Goal: Task Accomplishment & Management: Complete application form

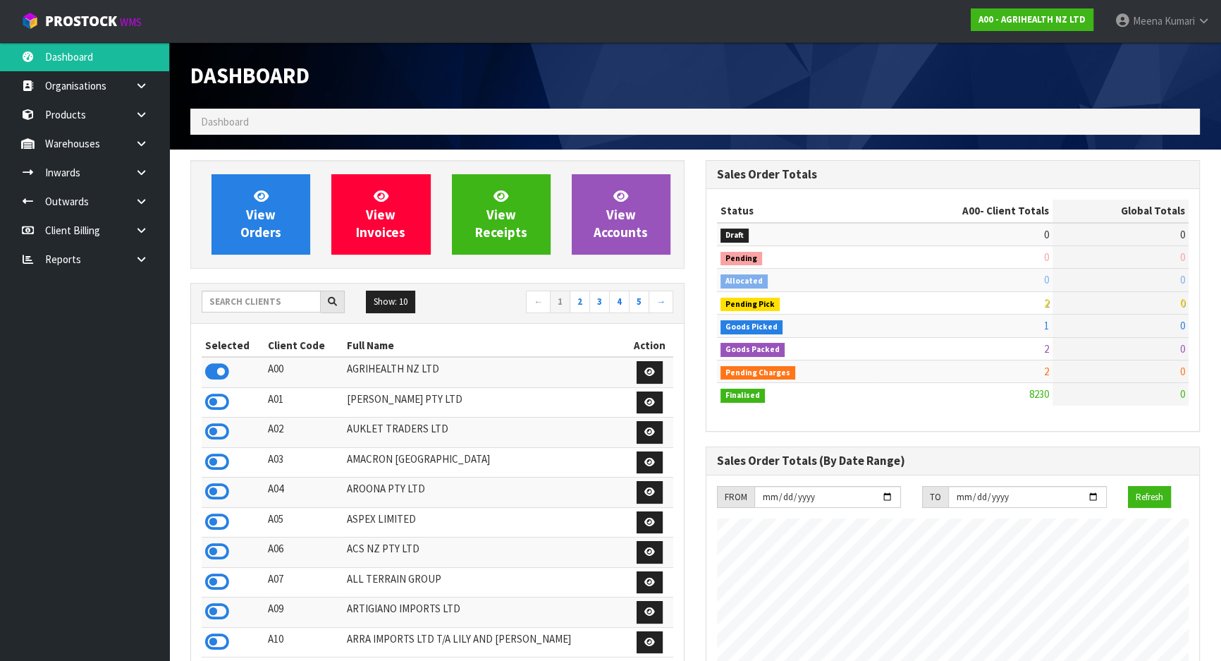
scroll to position [1066, 515]
click at [284, 291] on input "text" at bounding box center [261, 302] width 119 height 22
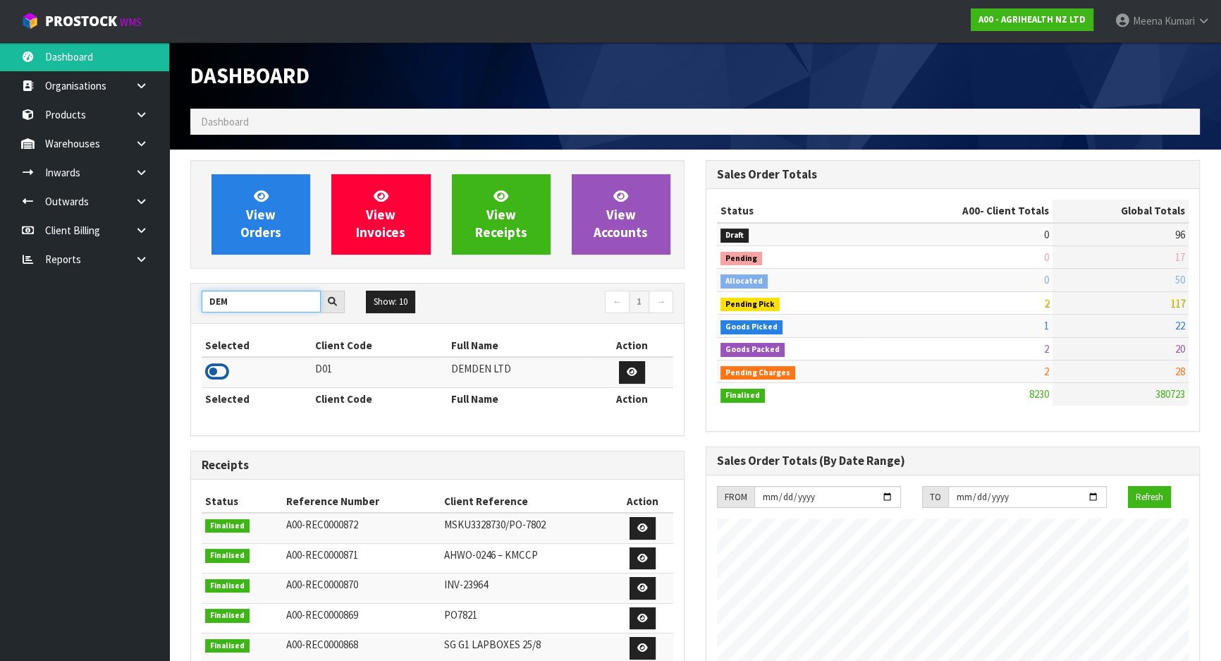
type input "DEM"
click at [214, 370] on icon at bounding box center [217, 371] width 24 height 21
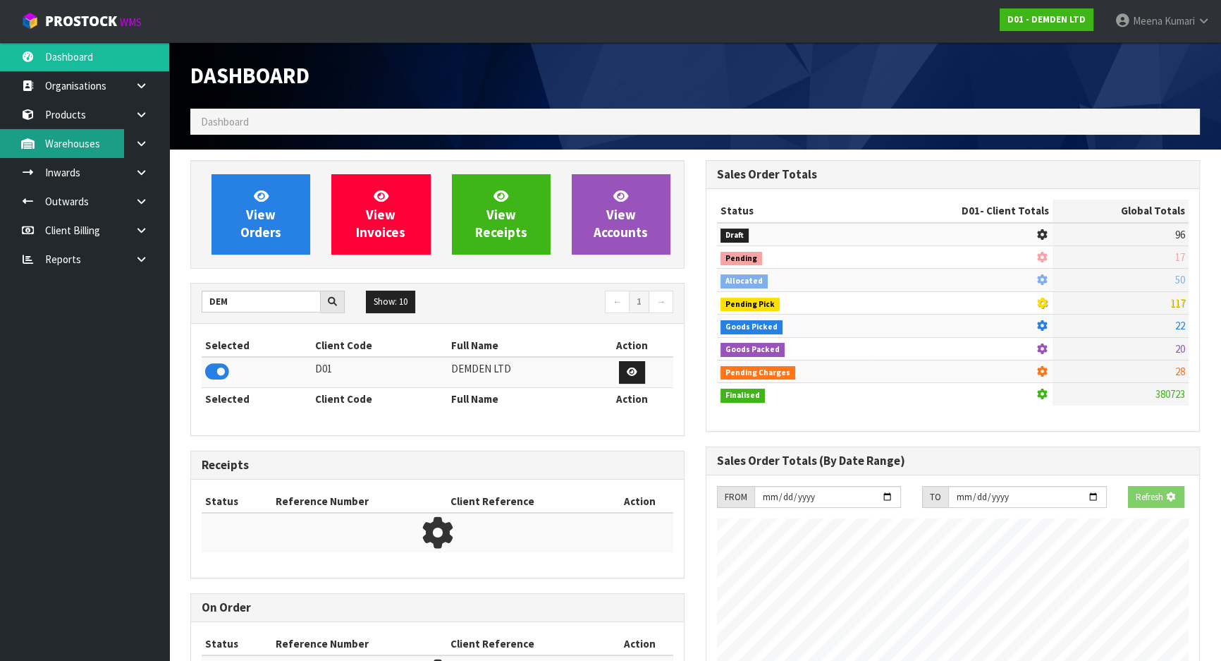
scroll to position [907, 515]
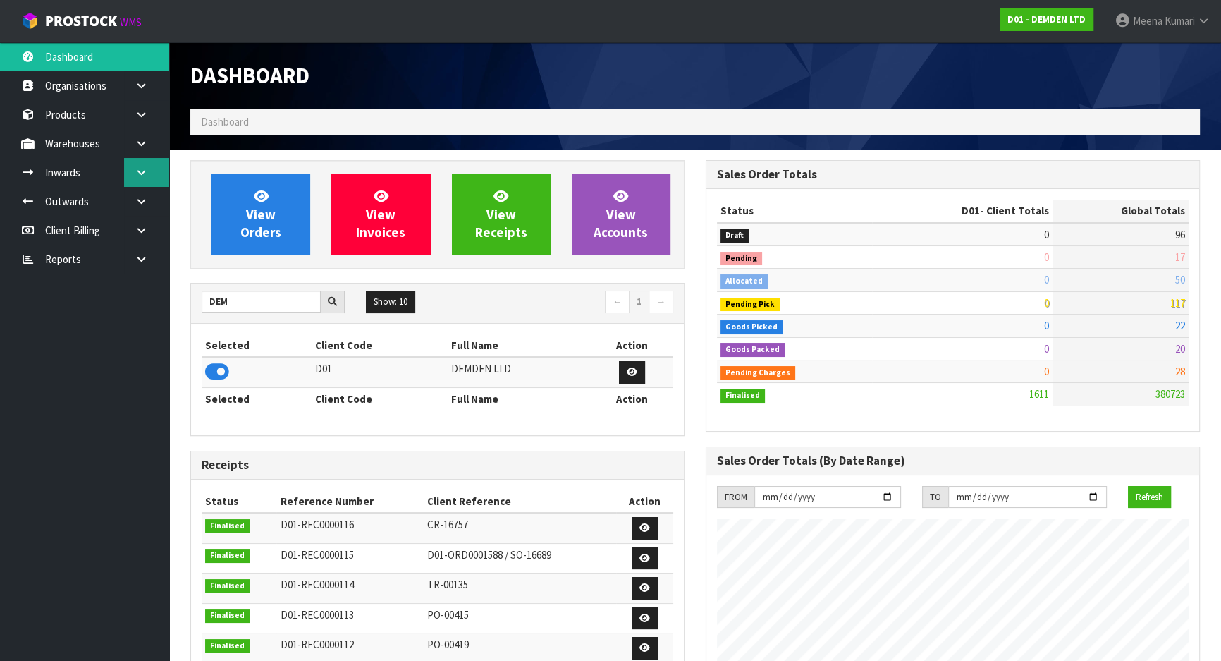
click at [145, 181] on link at bounding box center [146, 172] width 45 height 29
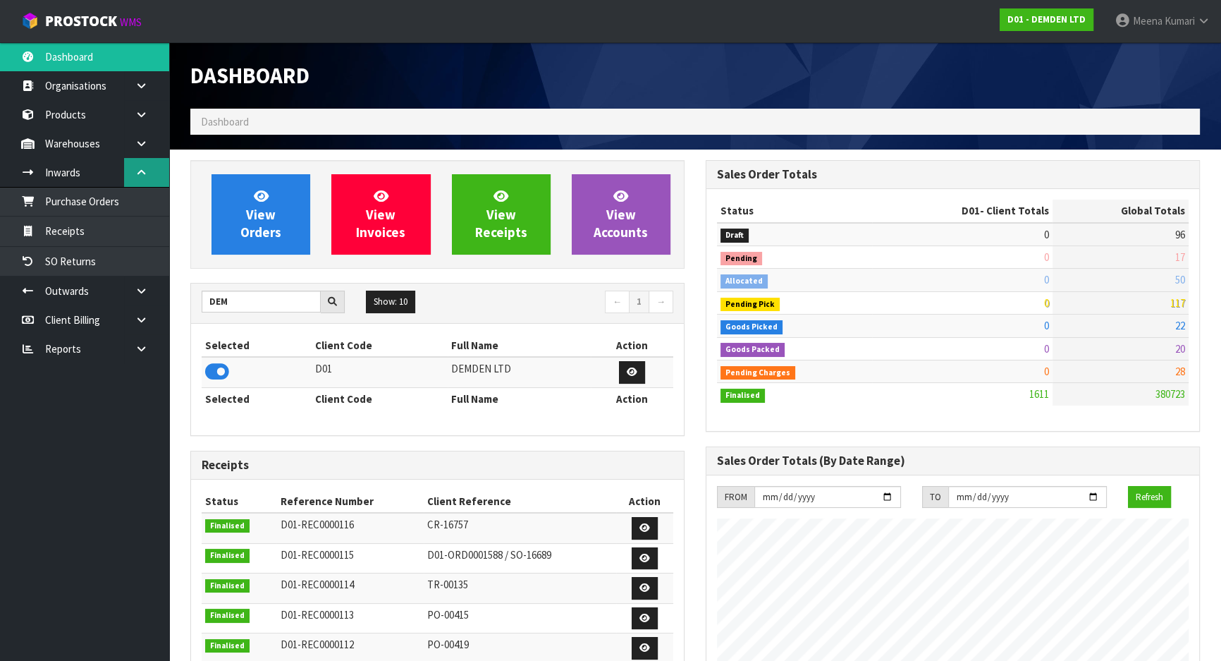
click at [142, 159] on link at bounding box center [146, 172] width 45 height 29
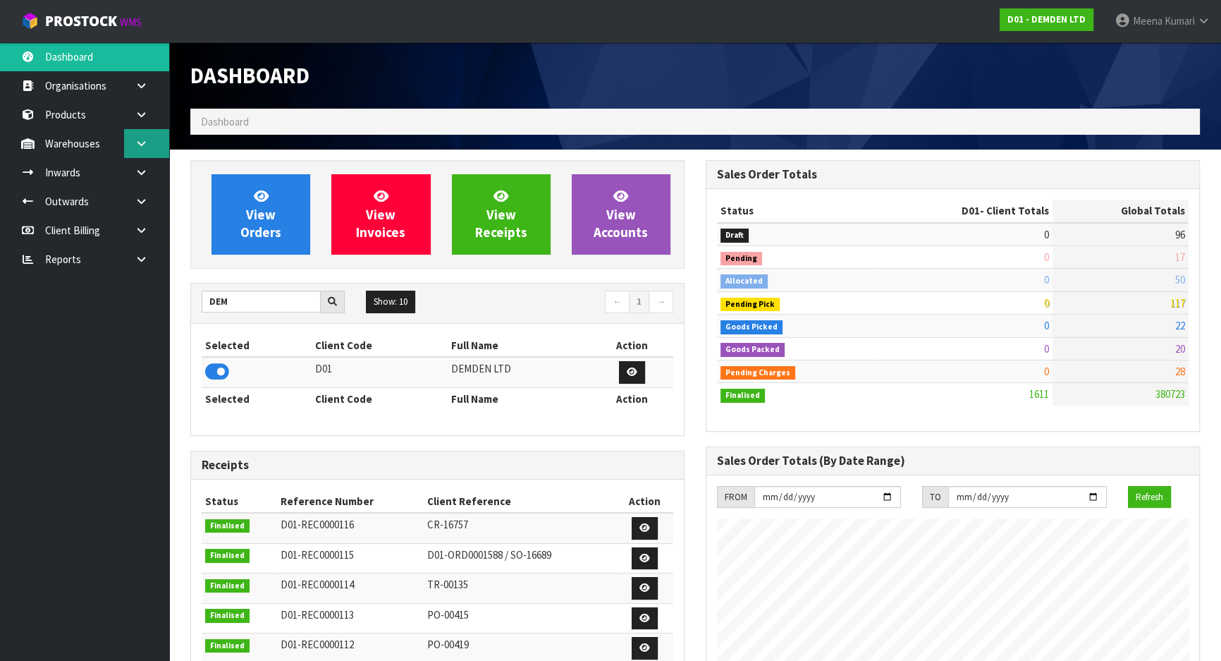
click at [142, 143] on icon at bounding box center [141, 143] width 13 height 11
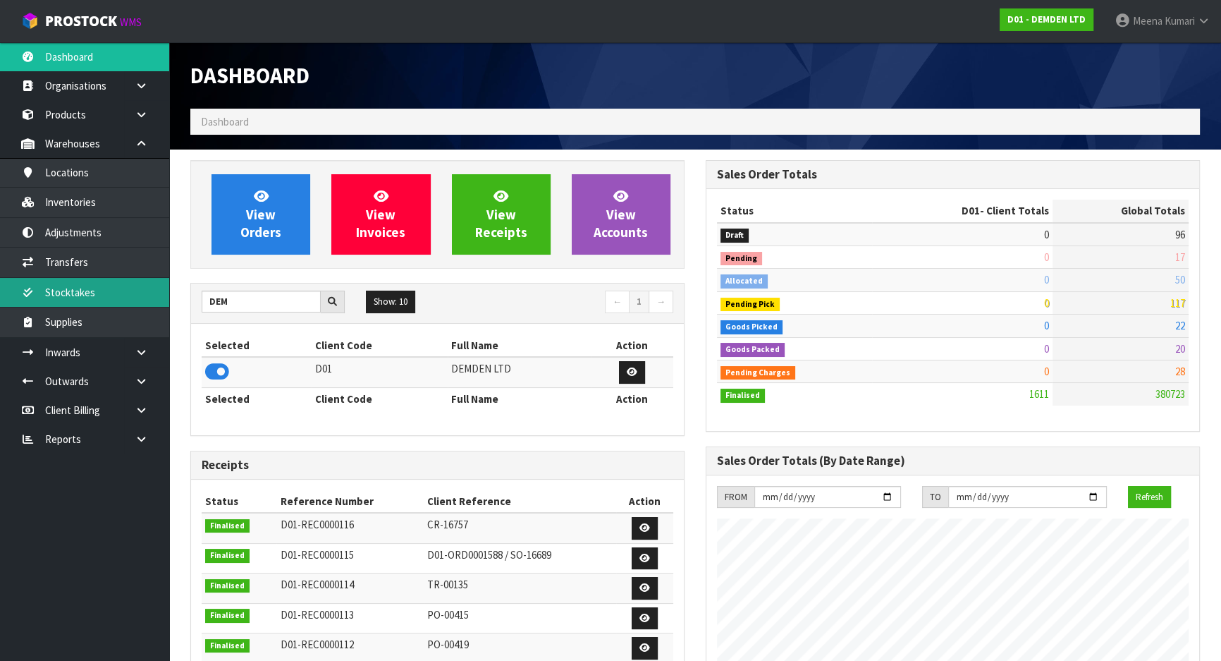
click at [108, 293] on link "Stocktakes" at bounding box center [84, 292] width 169 height 29
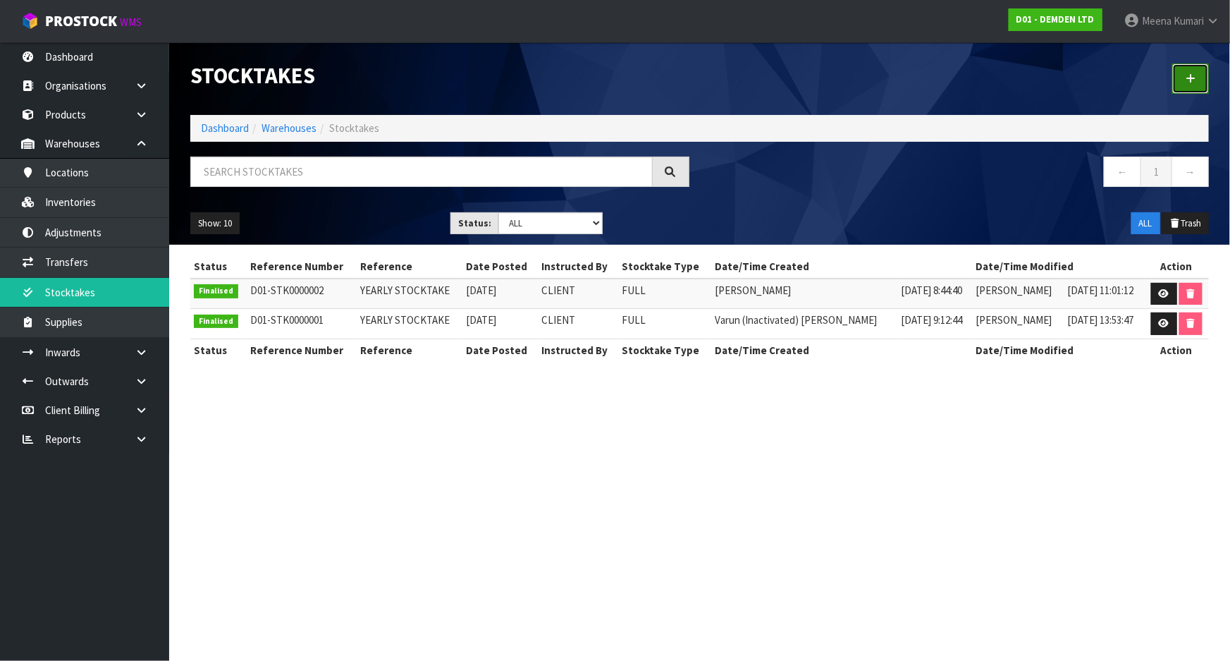
click at [1188, 82] on icon at bounding box center [1191, 78] width 10 height 11
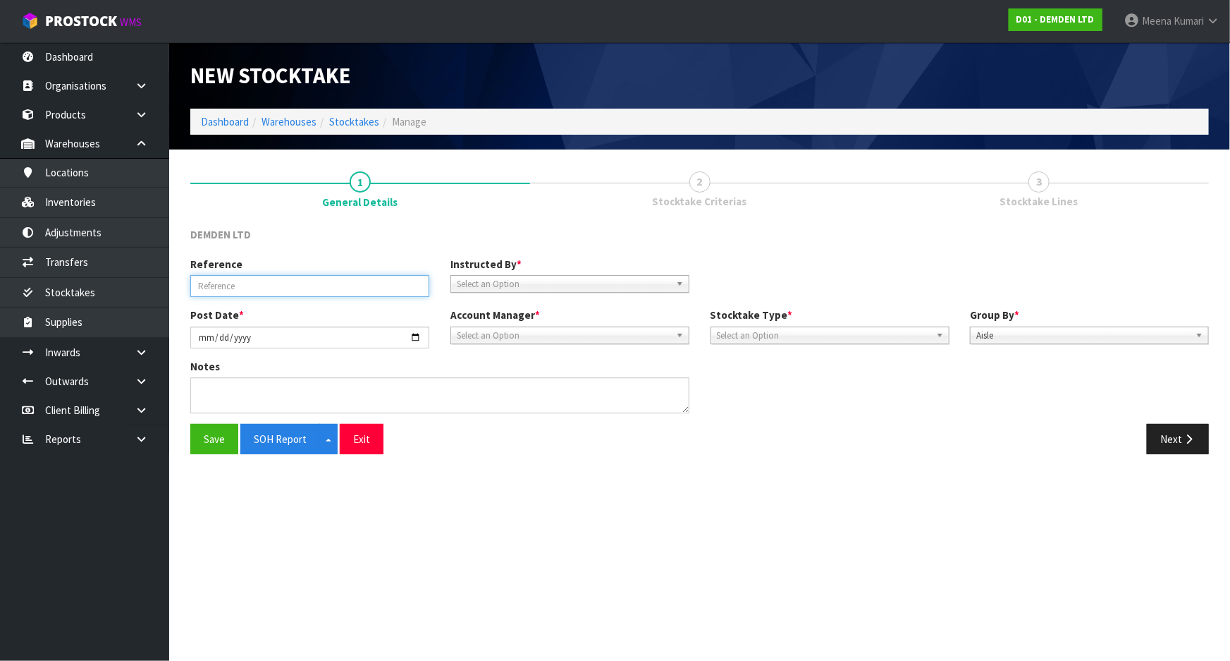
click at [271, 281] on input "text" at bounding box center [309, 286] width 239 height 22
type input "YEARLY STOCKTAKE"
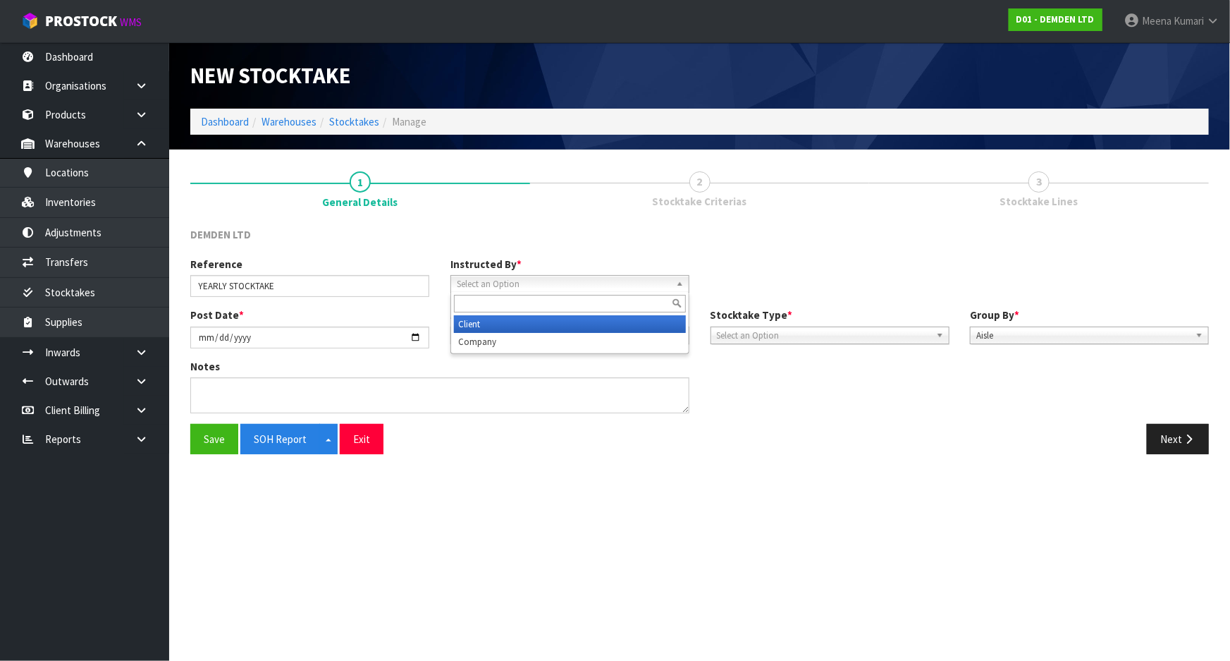
click at [527, 290] on span "Select an Option" at bounding box center [564, 284] width 214 height 17
click at [523, 329] on li "Client" at bounding box center [570, 324] width 232 height 18
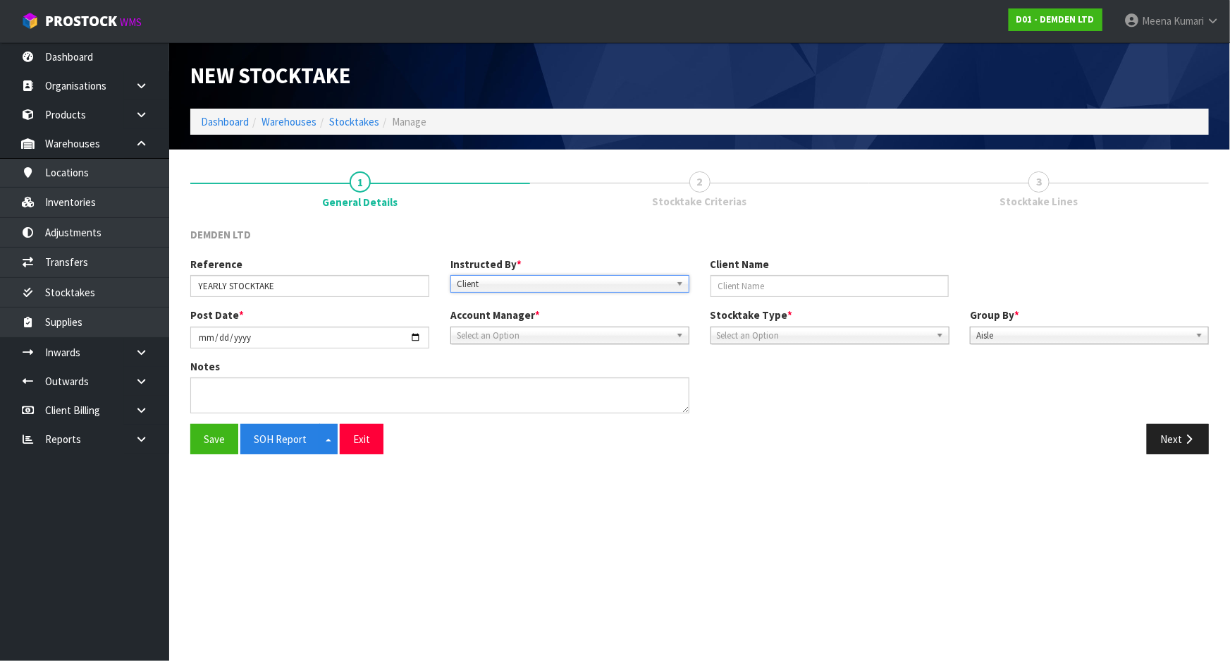
click at [525, 334] on span "Select an Option" at bounding box center [564, 335] width 214 height 17
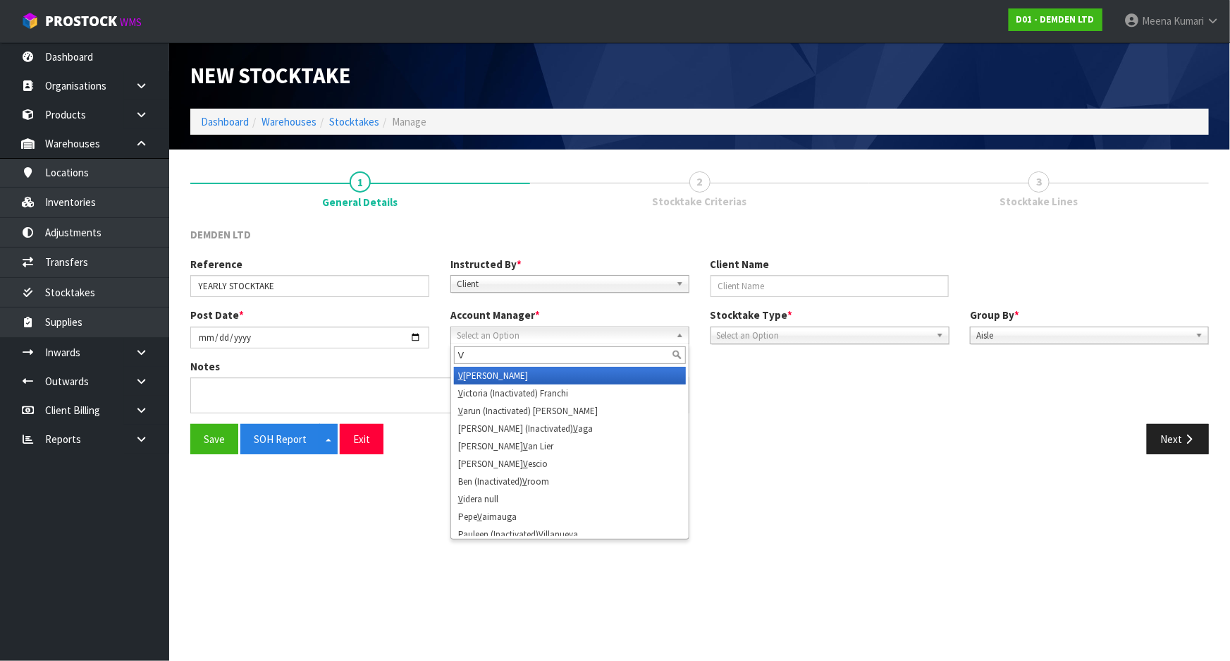
type input "V"
click at [504, 374] on li "V [PERSON_NAME]" at bounding box center [570, 376] width 232 height 18
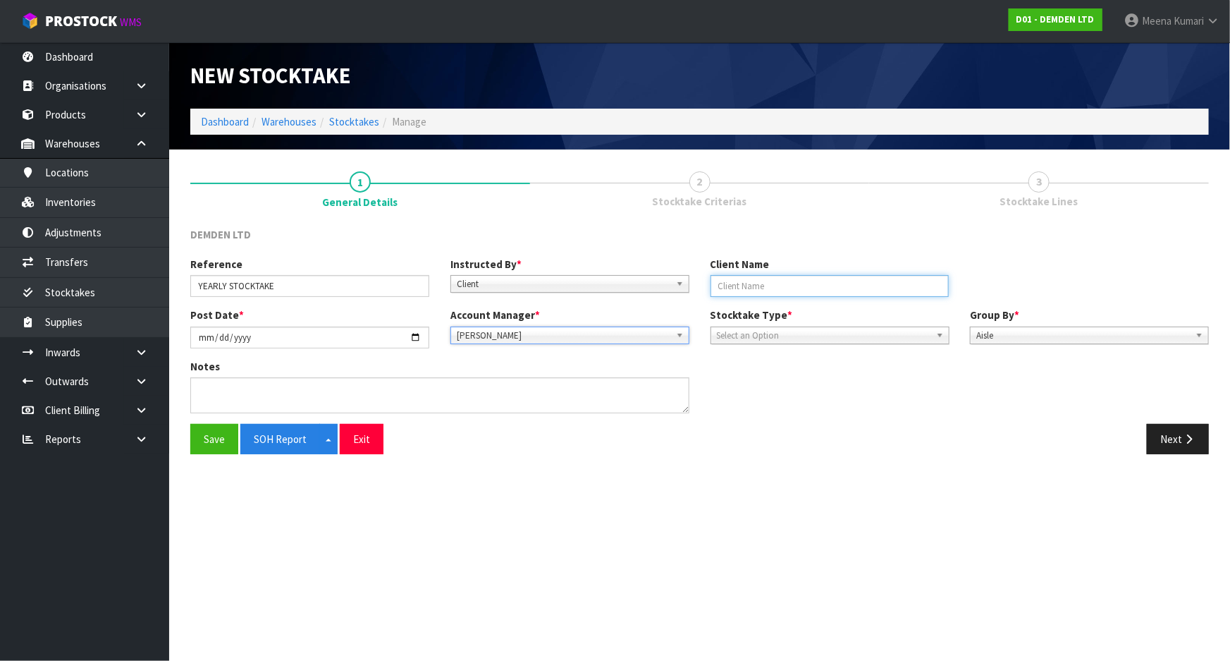
click at [795, 292] on input "text" at bounding box center [830, 286] width 239 height 22
type input "DEMDEM"
click at [795, 331] on span "Select an Option" at bounding box center [824, 335] width 214 height 17
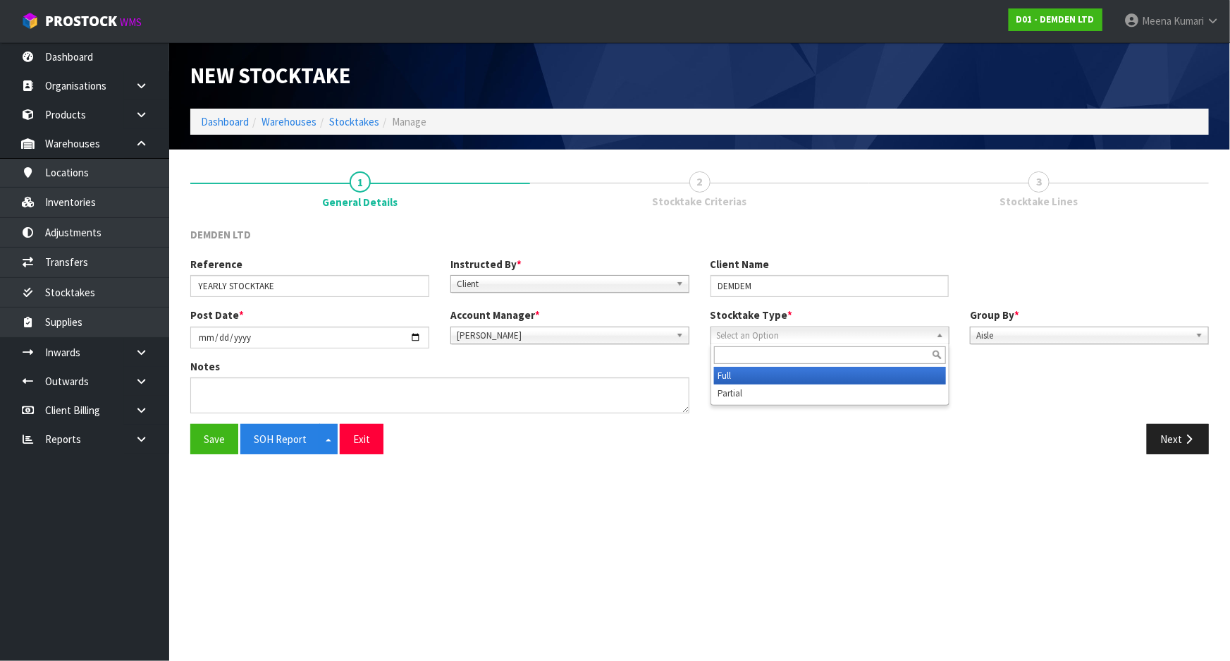
click at [761, 377] on li "Full" at bounding box center [830, 376] width 232 height 18
click at [1185, 434] on icon "button" at bounding box center [1188, 439] width 13 height 11
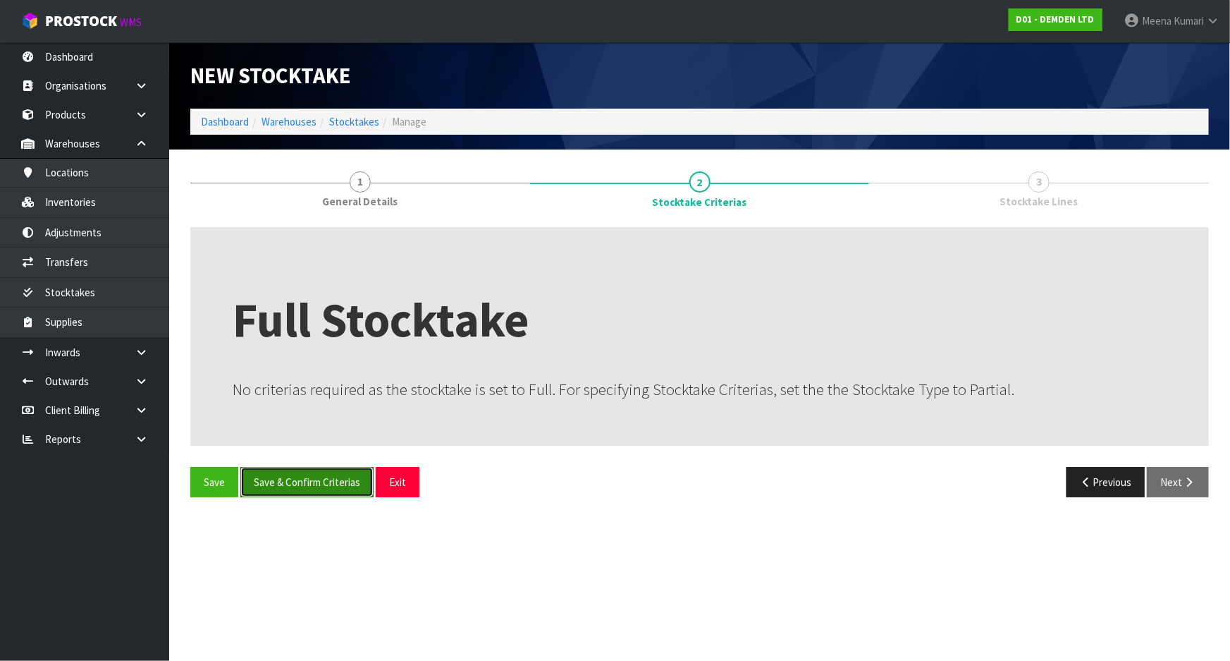
click at [292, 479] on button "Save & Confirm Criterias" at bounding box center [306, 482] width 133 height 30
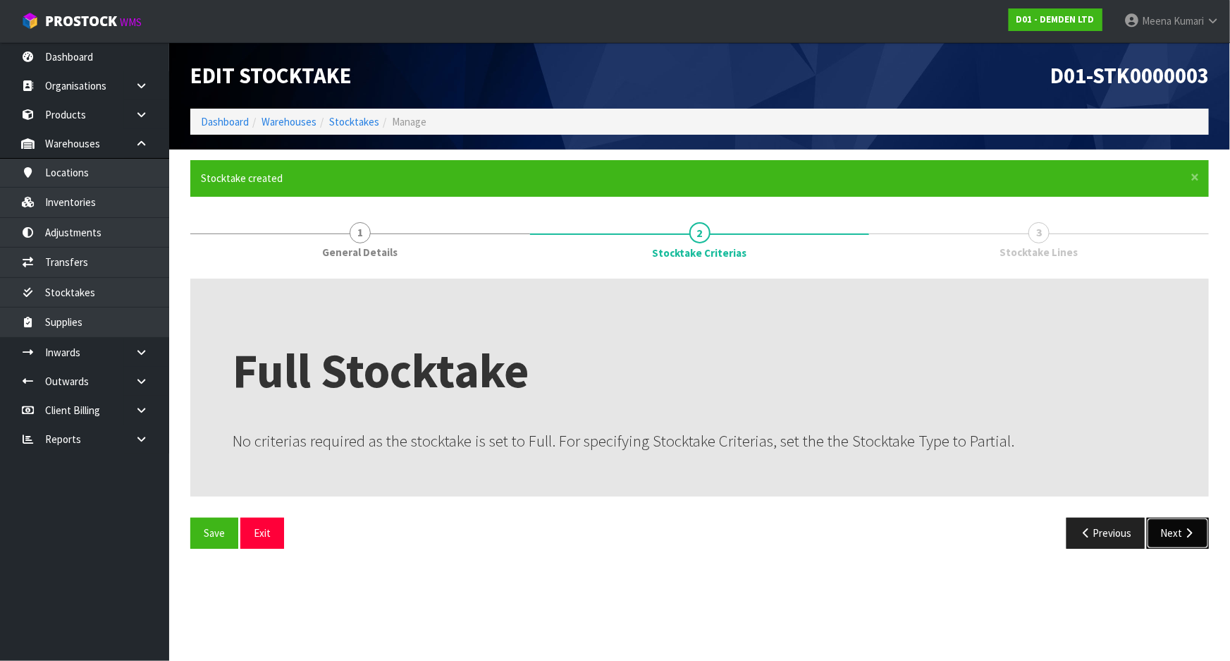
click at [1190, 529] on icon "button" at bounding box center [1188, 532] width 13 height 11
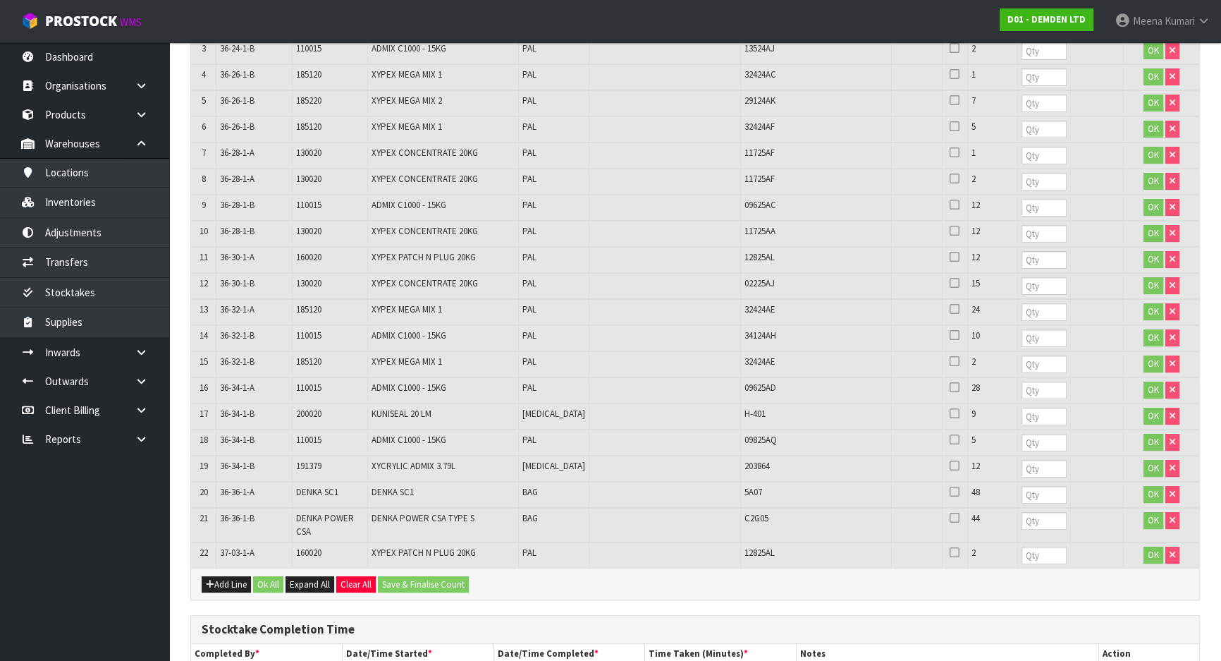
scroll to position [563, 0]
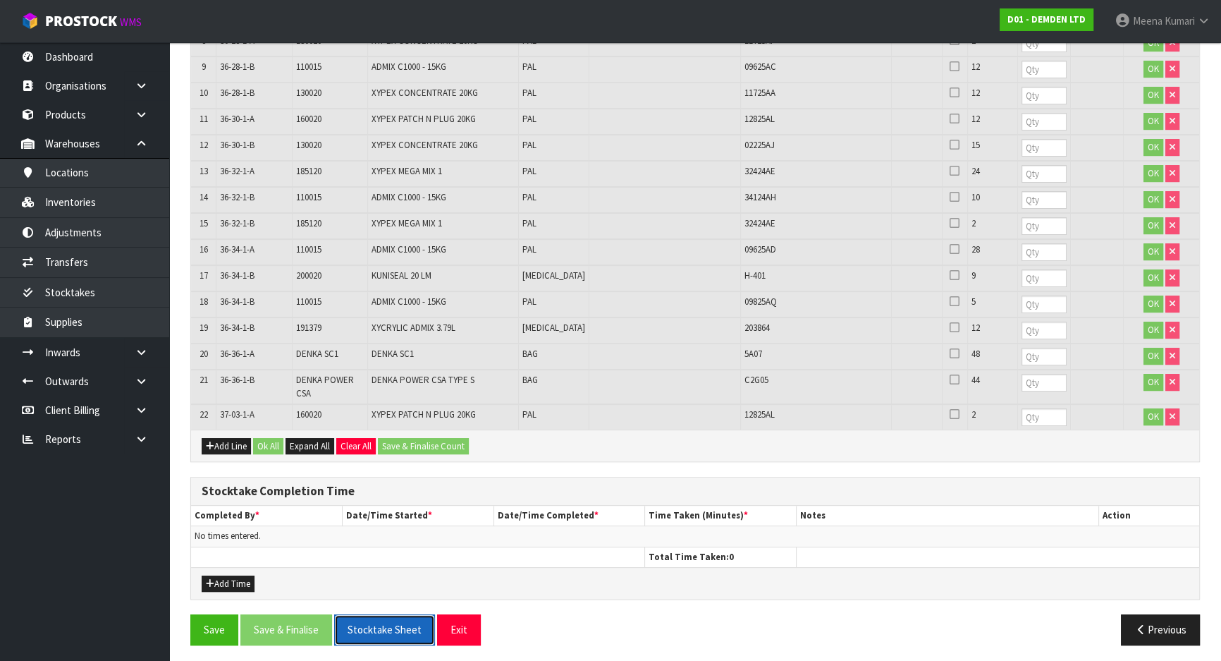
click at [381, 623] on button "Stocktake Sheet" at bounding box center [384, 629] width 101 height 30
